Goal: Find specific page/section: Find specific page/section

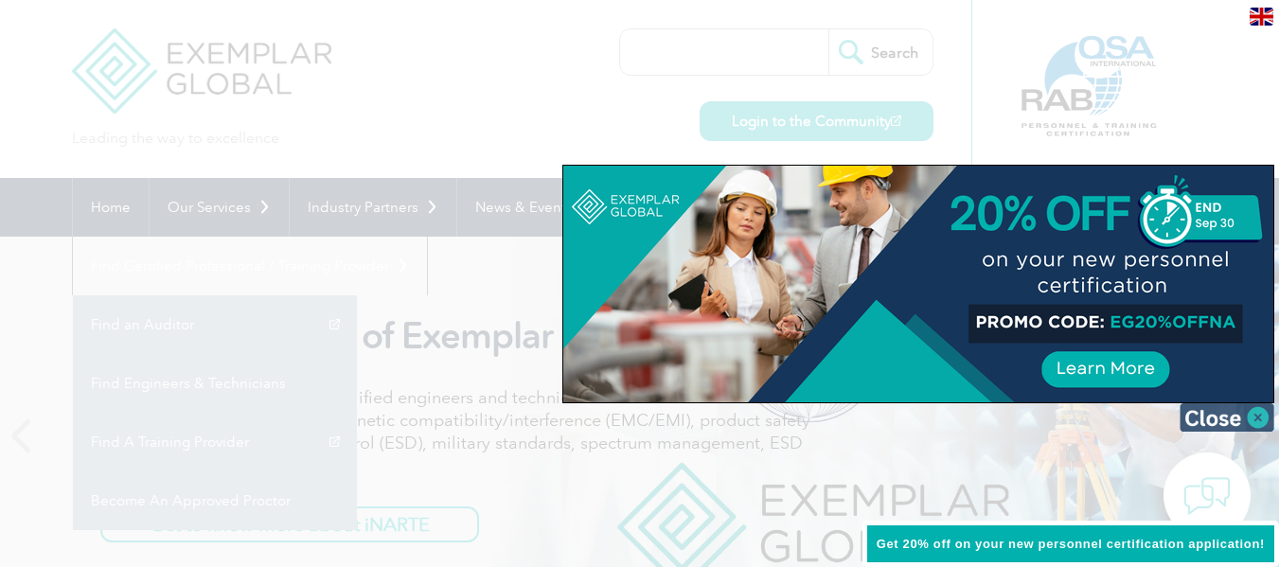
click at [1229, 423] on img at bounding box center [1226, 417] width 95 height 28
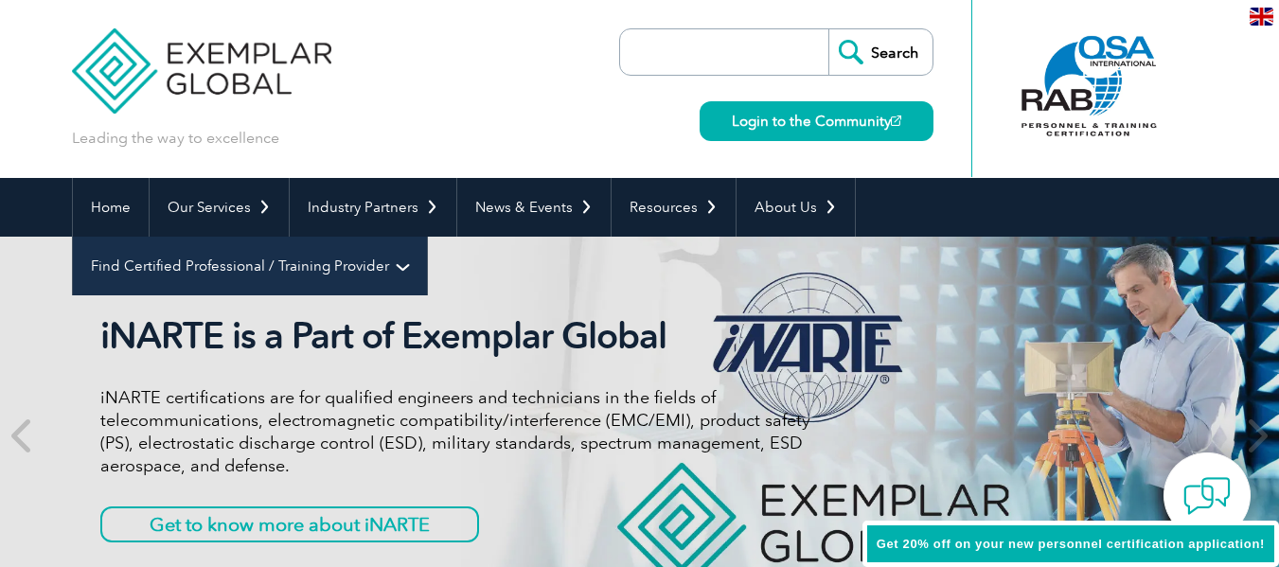
click at [427, 237] on link "Find Certified Professional / Training Provider" at bounding box center [250, 266] width 354 height 59
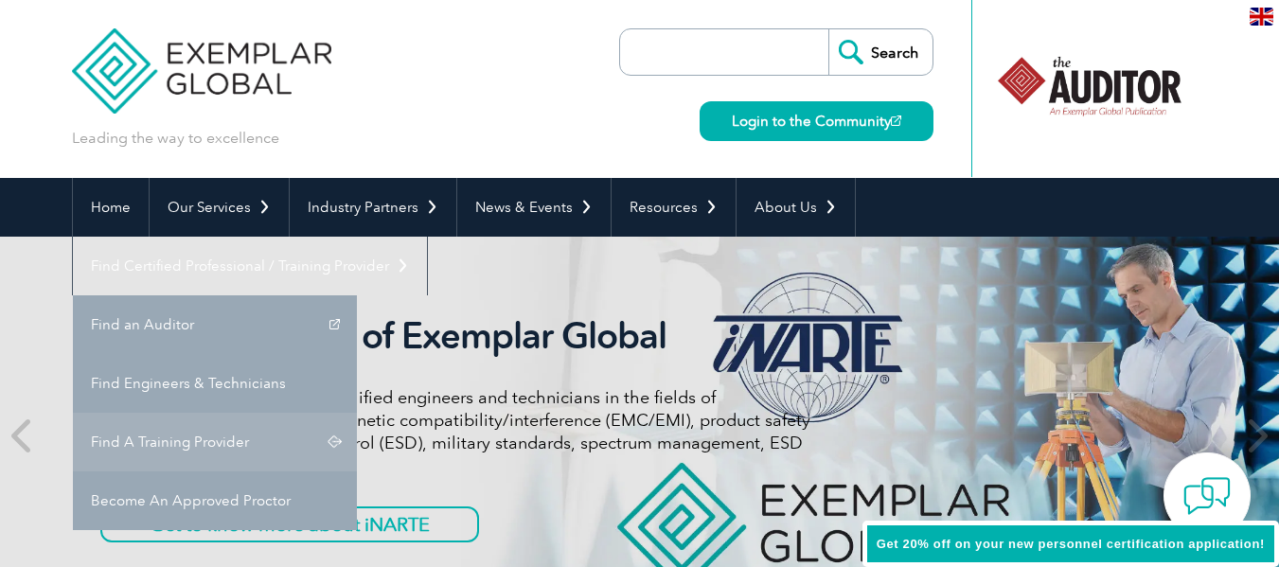
click at [357, 413] on link "Find A Training Provider" at bounding box center [215, 442] width 284 height 59
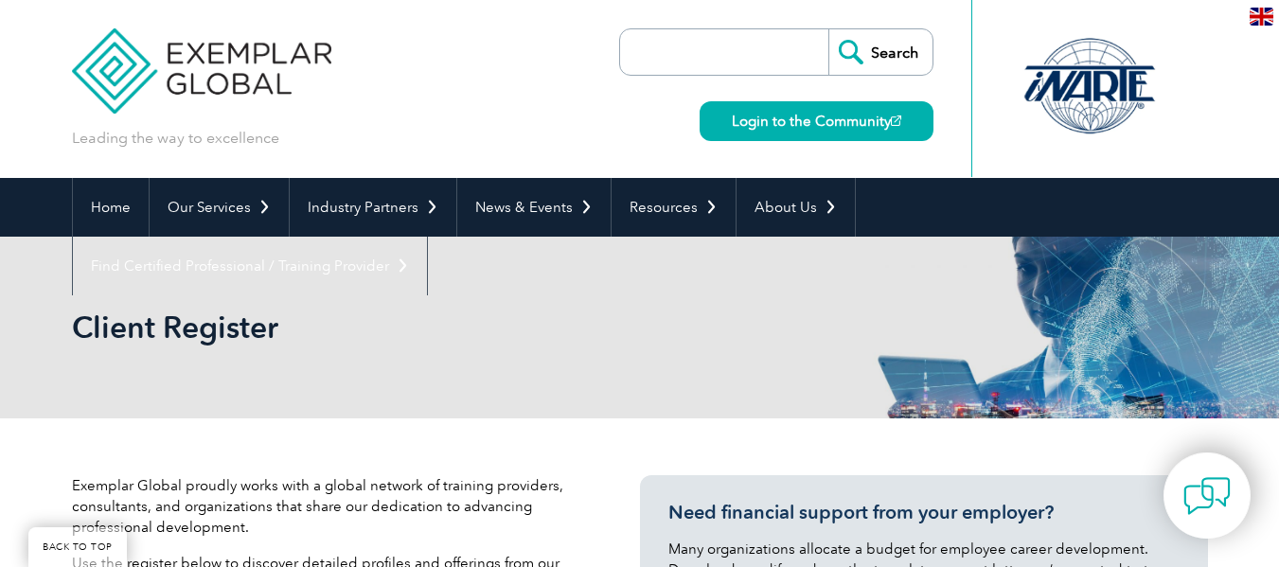
scroll to position [284, 0]
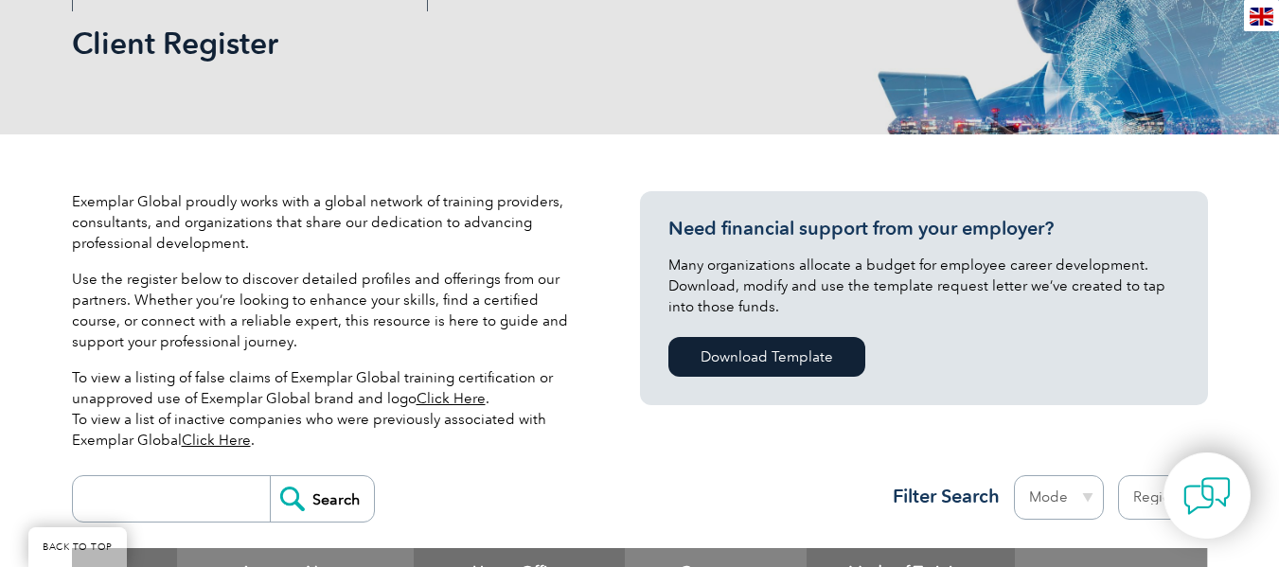
click at [169, 506] on input "search" at bounding box center [175, 498] width 187 height 45
type input "TUV India"
click at [314, 505] on input "Search" at bounding box center [322, 498] width 104 height 45
